Goal: Find specific page/section: Find specific page/section

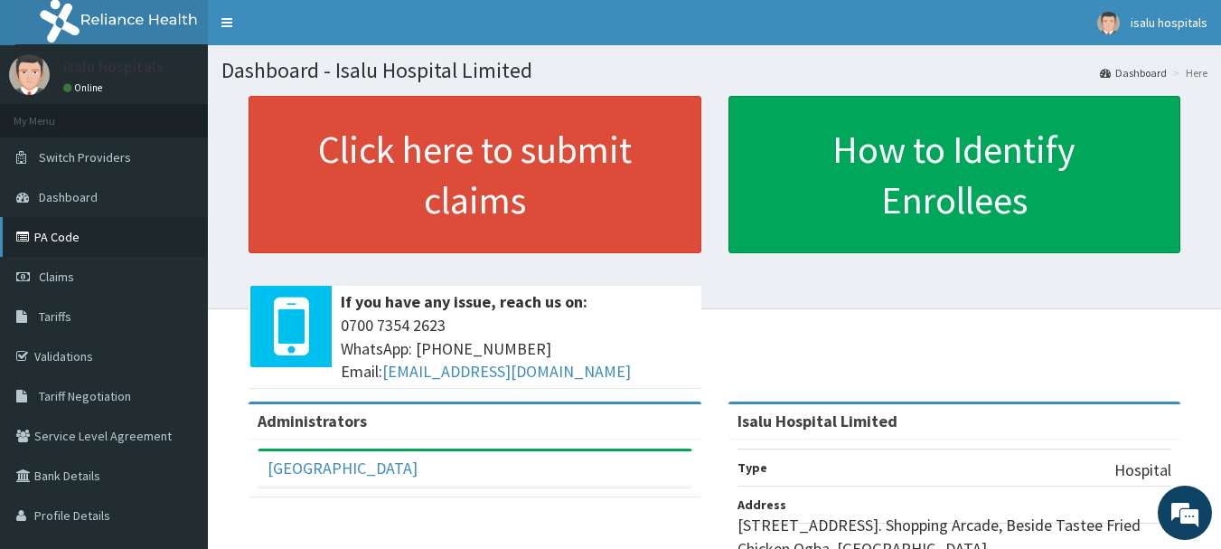
click at [45, 233] on link "PA Code" at bounding box center [104, 237] width 208 height 40
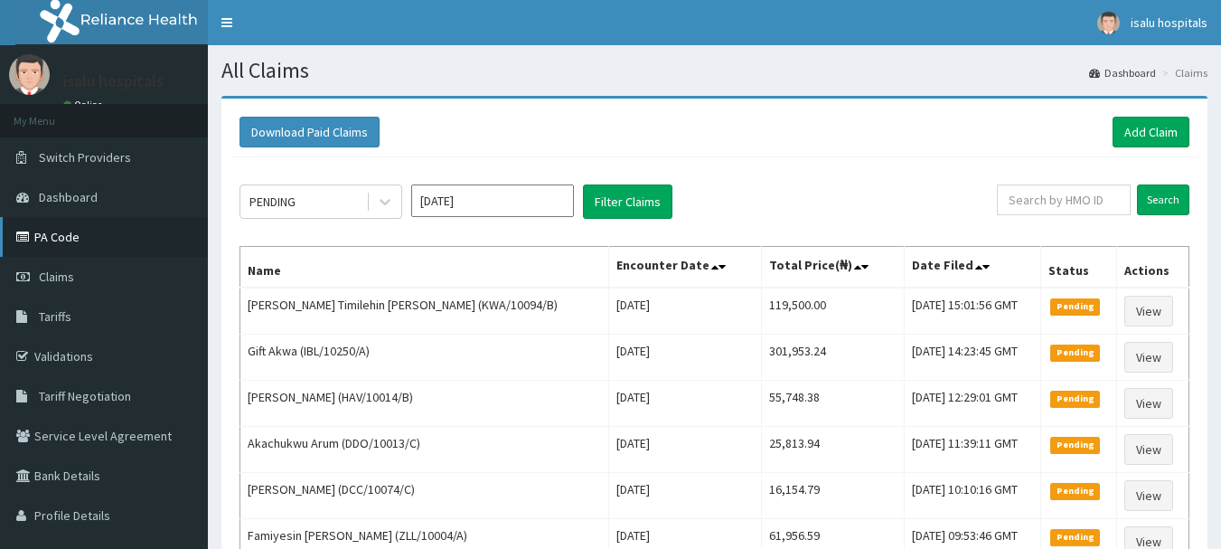
click at [73, 235] on link "PA Code" at bounding box center [104, 237] width 208 height 40
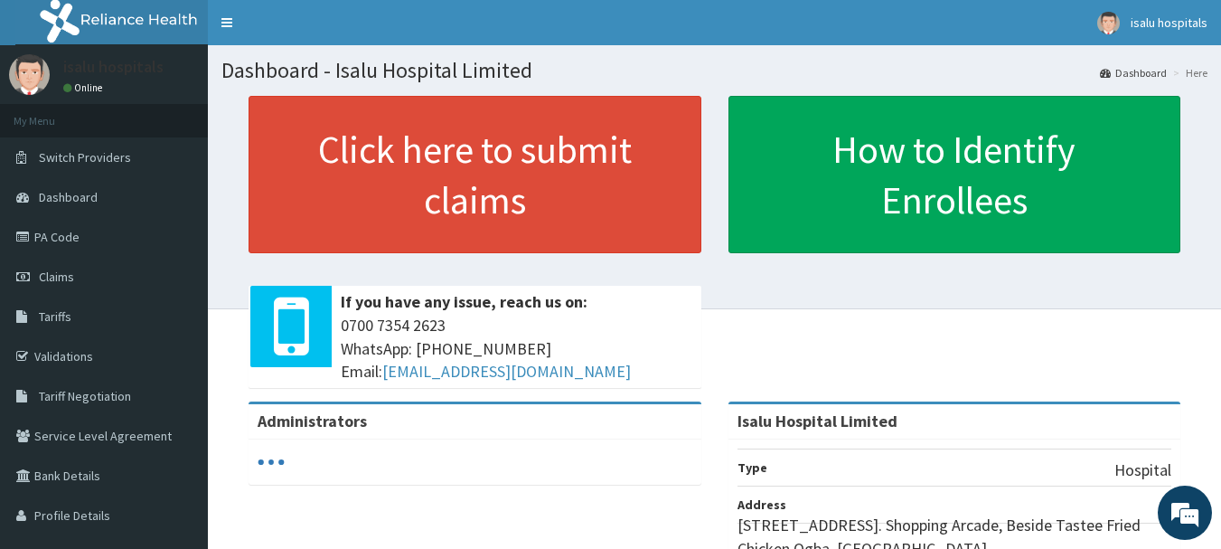
click at [53, 238] on link "PA Code" at bounding box center [104, 237] width 208 height 40
